Goal: Task Accomplishment & Management: Manage account settings

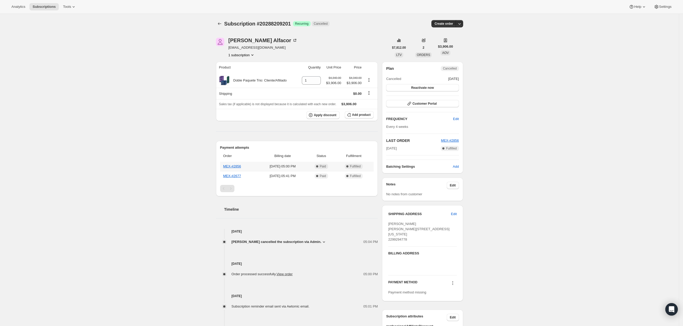
click at [230, 169] on th "MEX-#2856" at bounding box center [239, 166] width 38 height 9
click at [236, 165] on link "MEX-#2856" at bounding box center [232, 166] width 18 height 4
click at [232, 175] on link "MEX-#2677" at bounding box center [232, 176] width 18 height 4
click at [425, 103] on span "Customer Portal" at bounding box center [424, 103] width 24 height 4
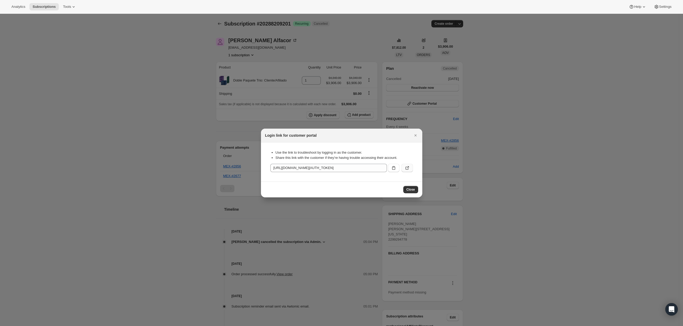
click at [407, 169] on icon ":rbq:" at bounding box center [407, 167] width 5 height 5
click at [412, 190] on span "Close" at bounding box center [410, 189] width 9 height 4
